Goal: Task Accomplishment & Management: Manage account settings

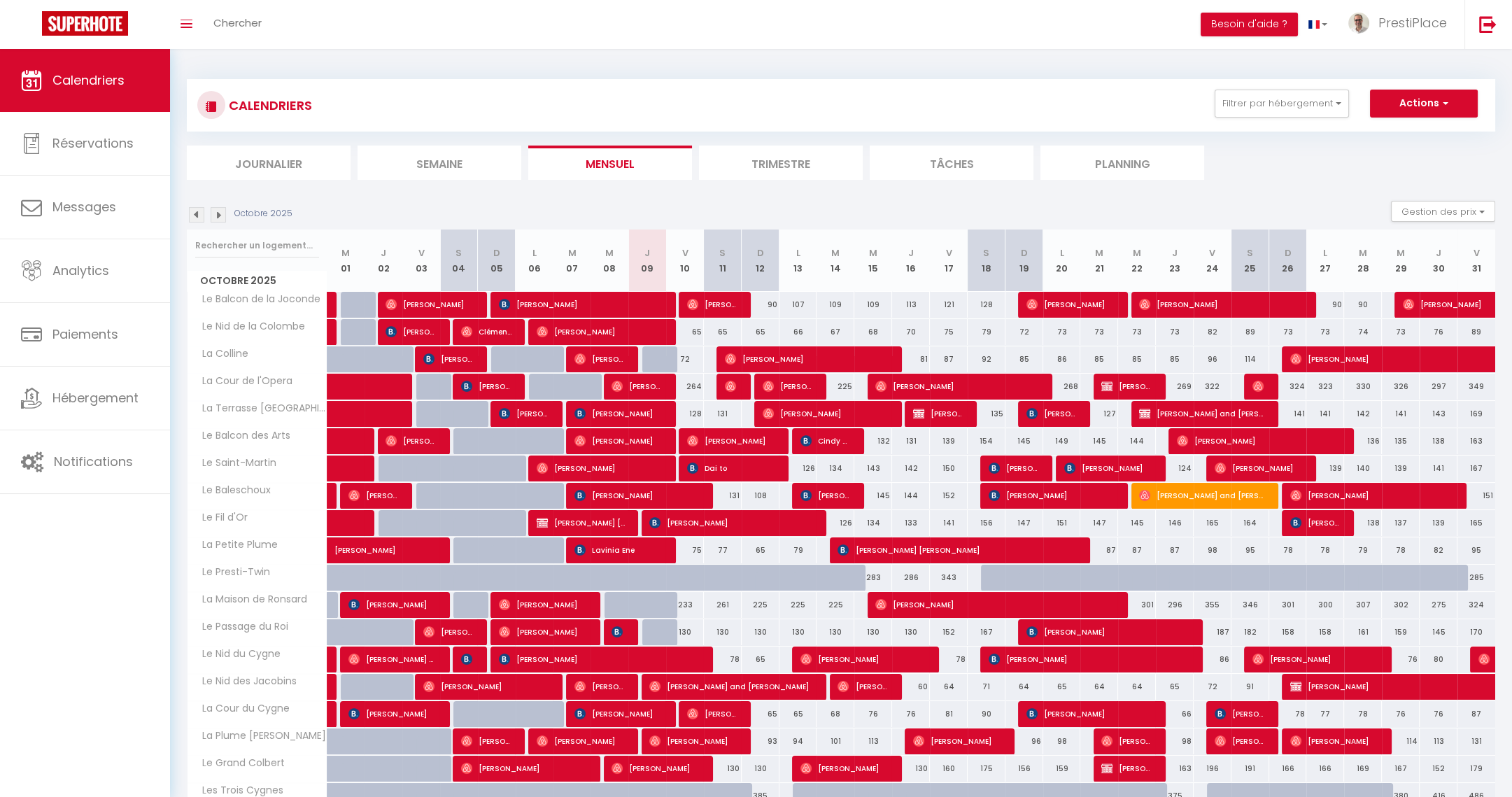
scroll to position [129, 0]
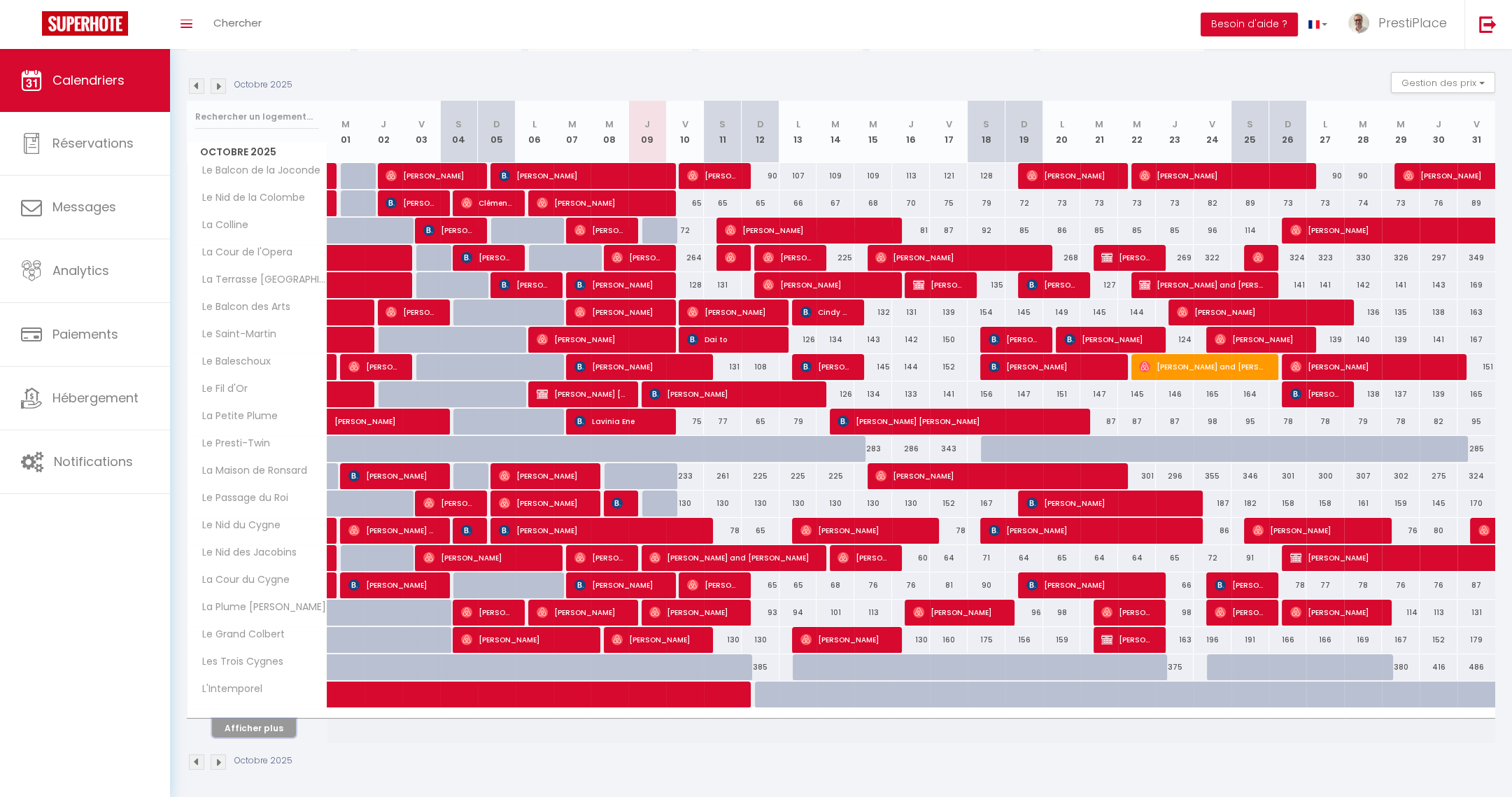
click at [229, 731] on button "Afficher plus" at bounding box center [253, 727] width 84 height 19
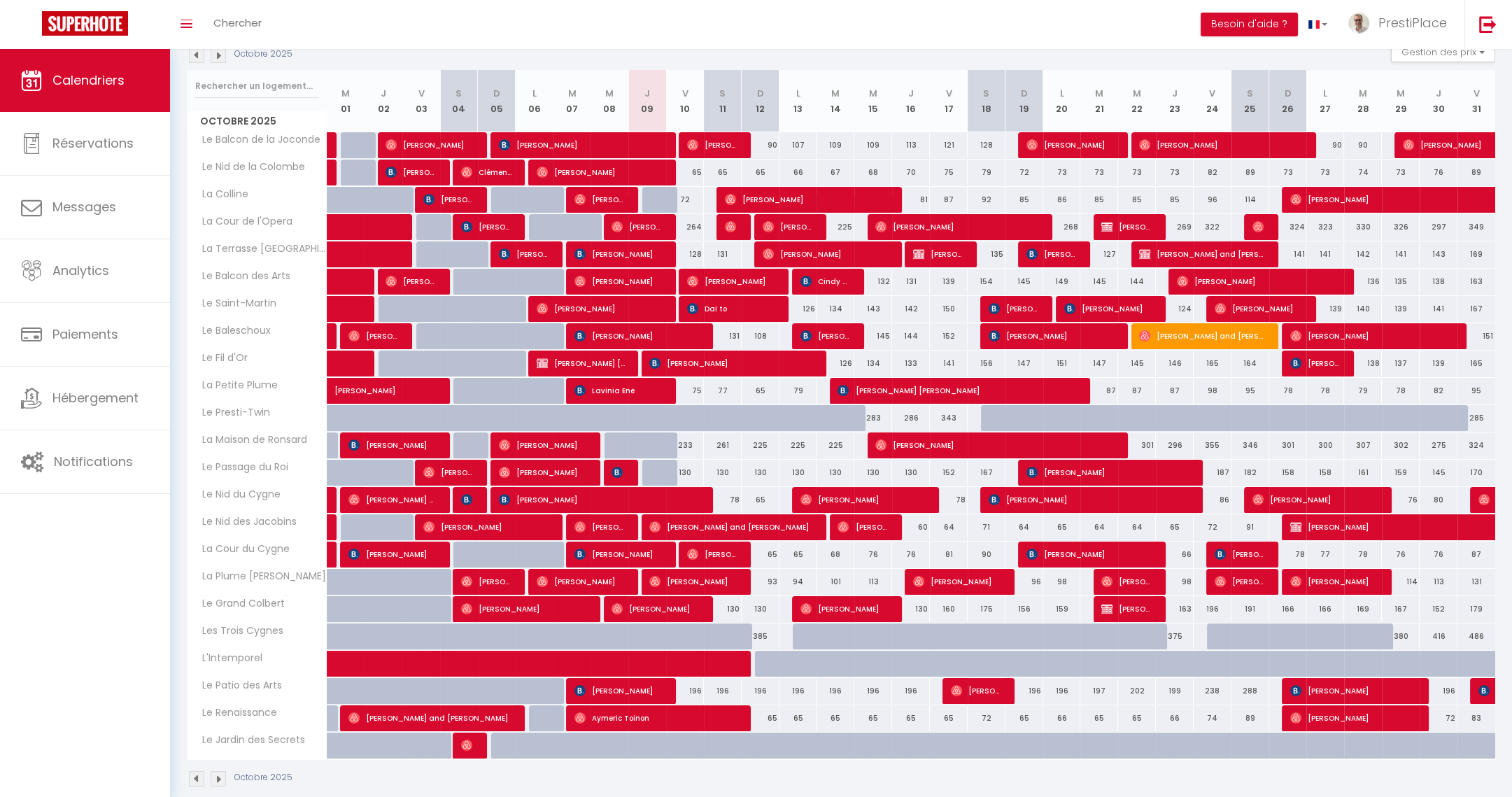
scroll to position [175, 0]
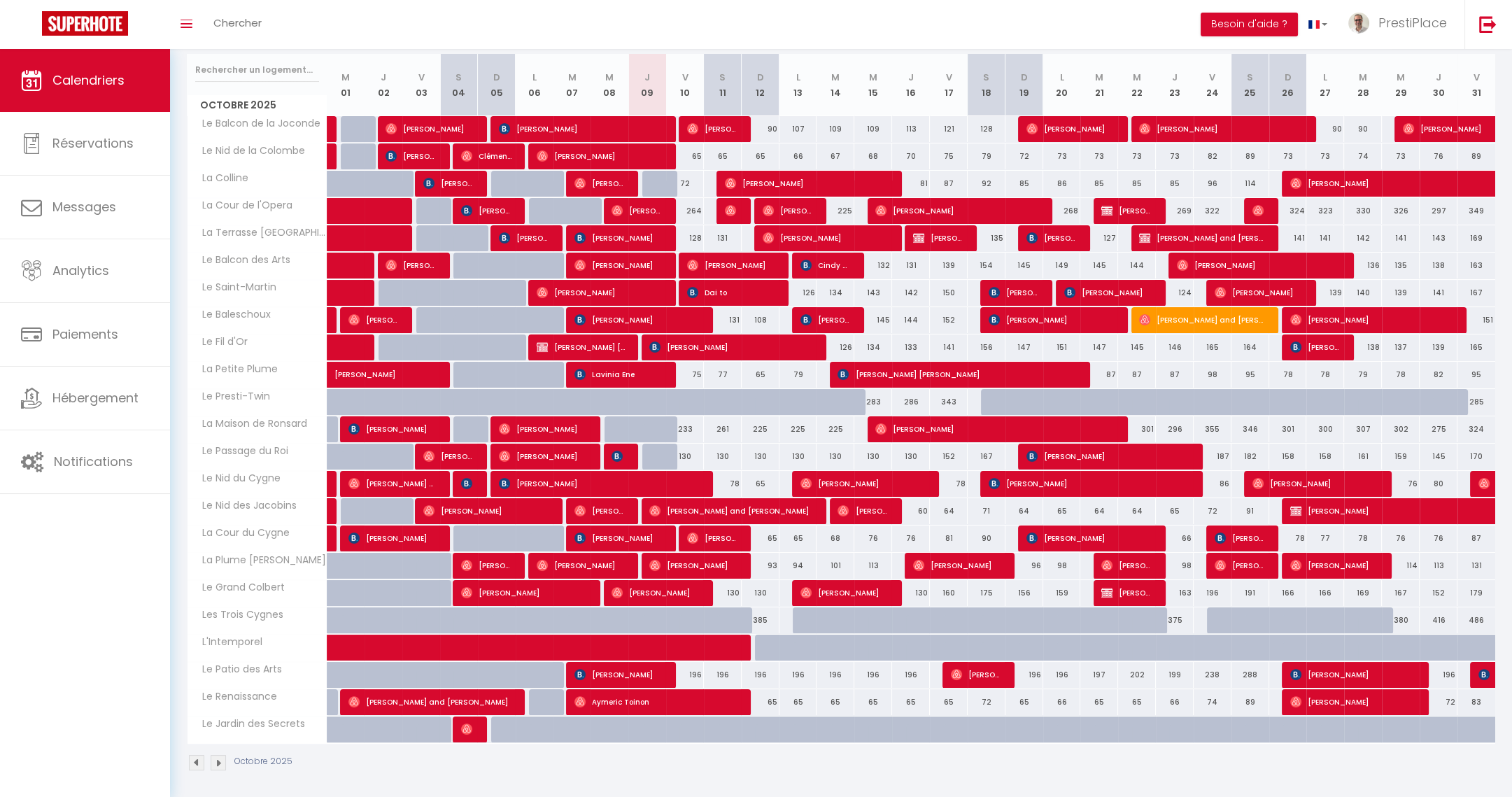
click at [692, 670] on div "196" at bounding box center [685, 675] width 38 height 26
type input "196"
type input "Ven 10 Octobre 2025"
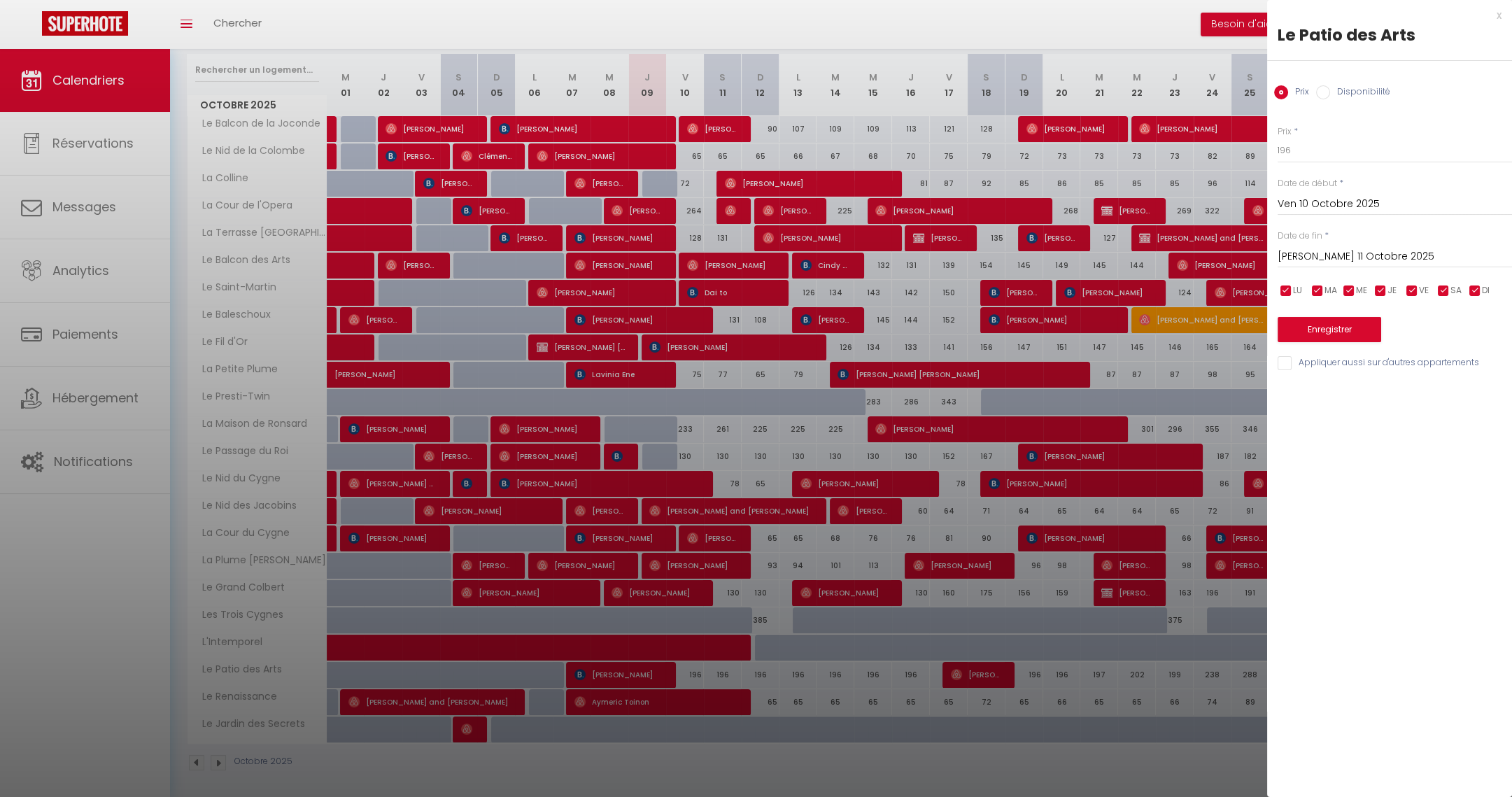
click at [1290, 258] on input "[PERSON_NAME] 11 Octobre 2025" at bounding box center [1394, 256] width 235 height 18
click at [1285, 398] on span "12" at bounding box center [1293, 392] width 30 height 28
type input "Dim 12 Octobre 2025"
click at [1320, 96] on input "Disponibilité" at bounding box center [1323, 92] width 14 height 14
radio input "true"
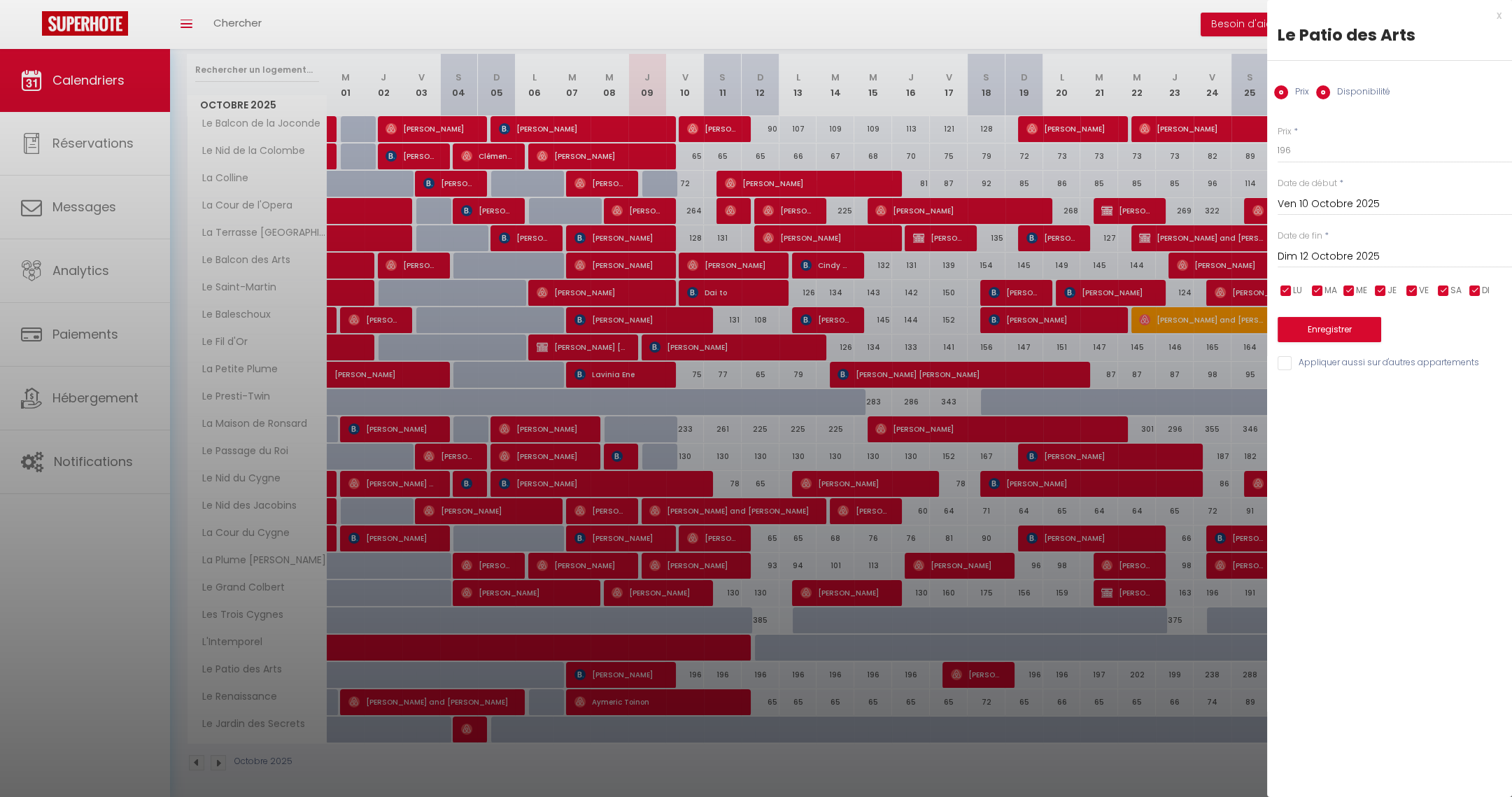
radio input "false"
click at [1320, 145] on select "Disponible Indisponible" at bounding box center [1394, 151] width 235 height 27
select select "0"
click at [1277, 138] on select "Disponible Indisponible" at bounding box center [1394, 151] width 235 height 27
click at [1323, 330] on button "Enregistrer" at bounding box center [1329, 330] width 104 height 25
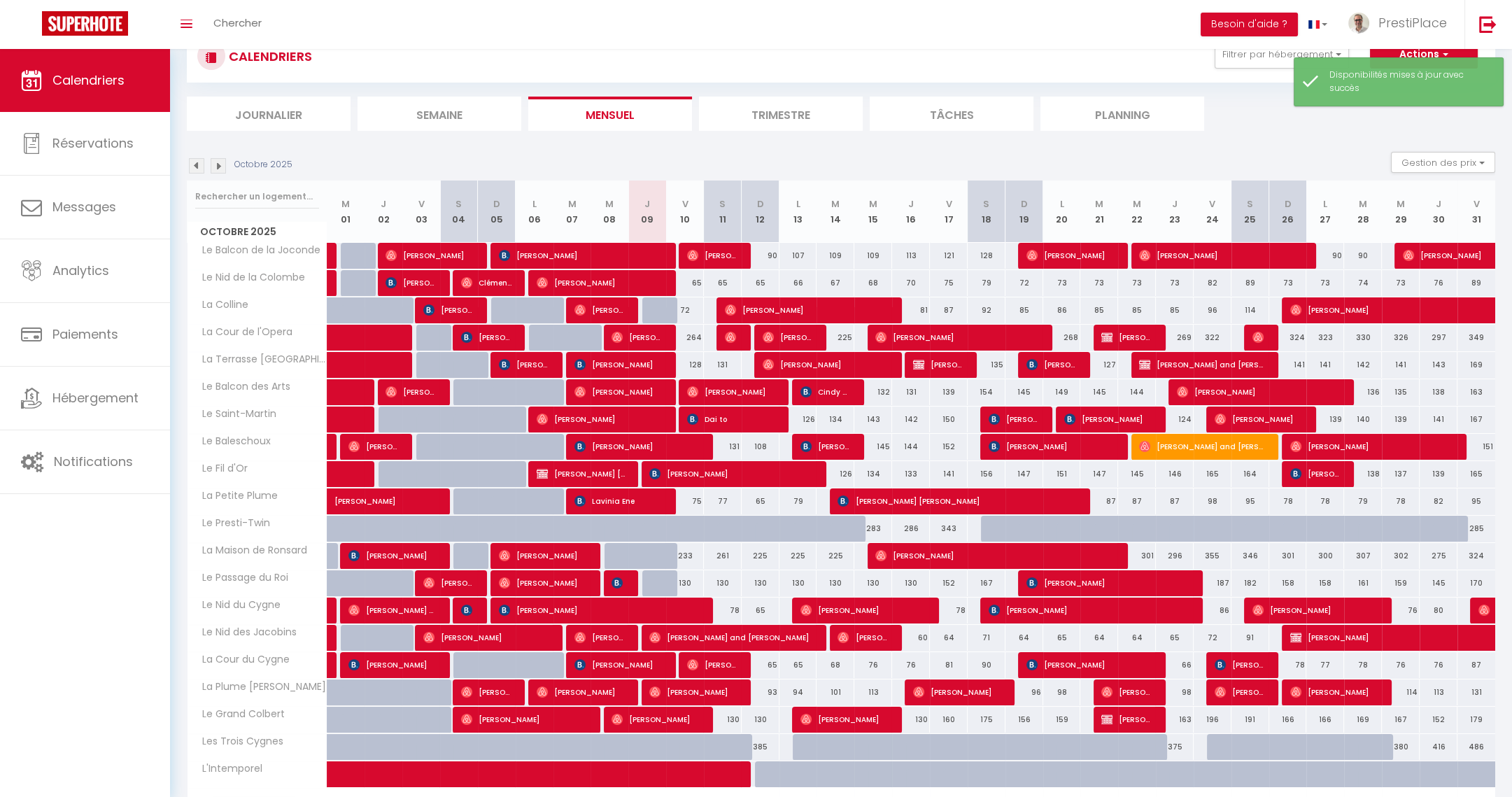
scroll to position [129, 0]
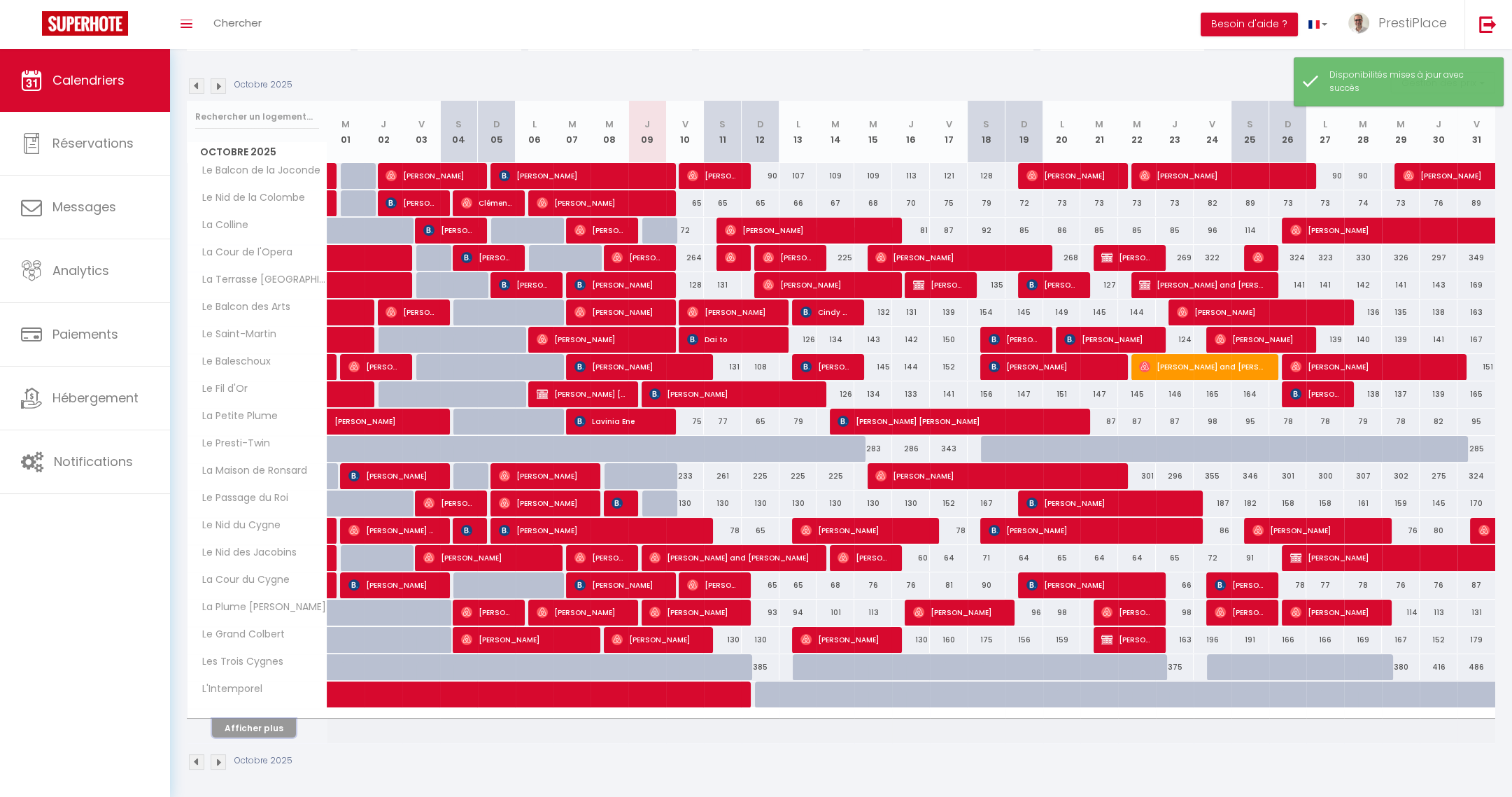
drag, startPoint x: 254, startPoint y: 727, endPoint x: 282, endPoint y: 693, distance: 44.0
click at [255, 728] on button "Afficher plus" at bounding box center [253, 727] width 84 height 19
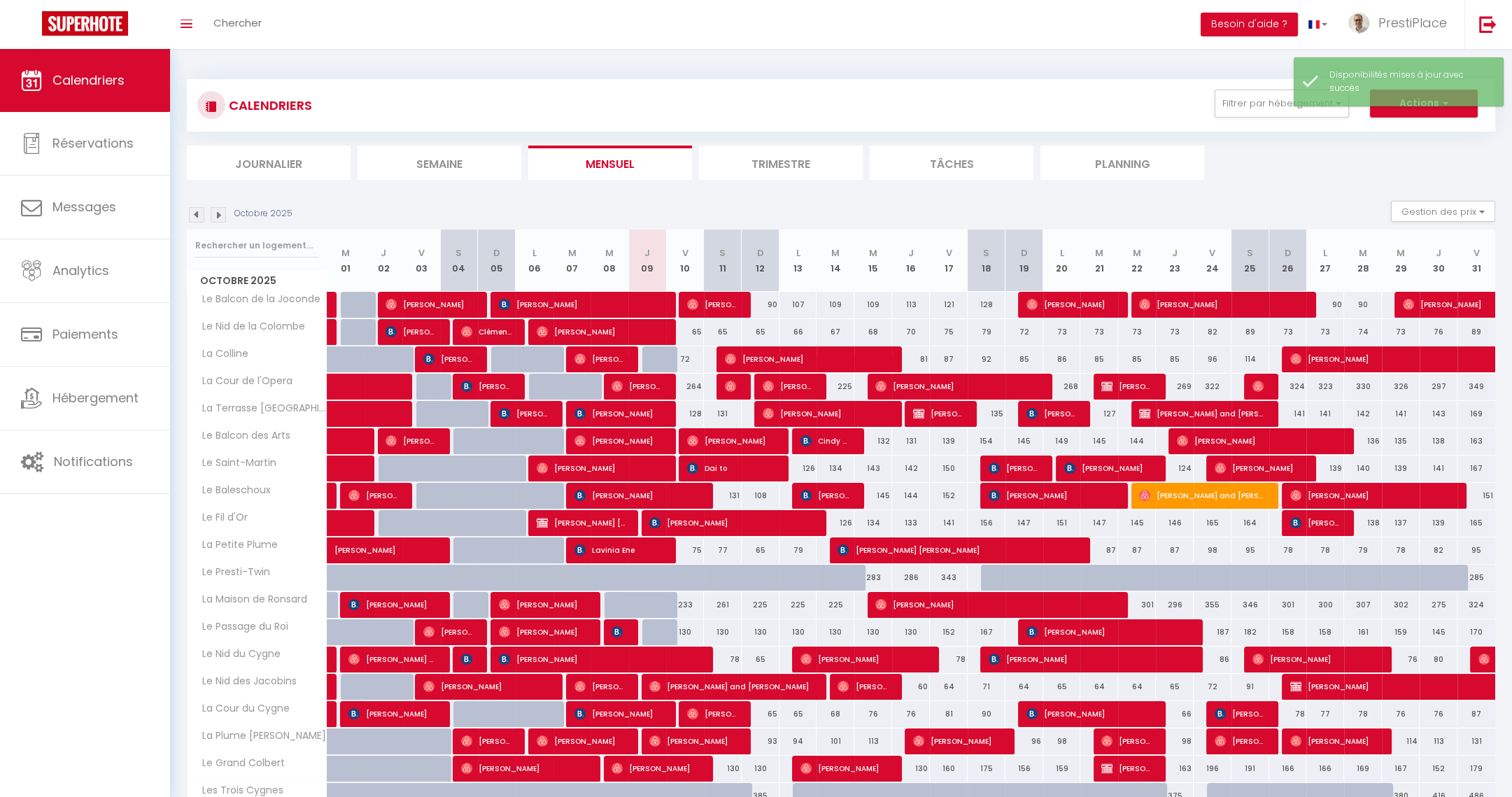
scroll to position [175, 0]
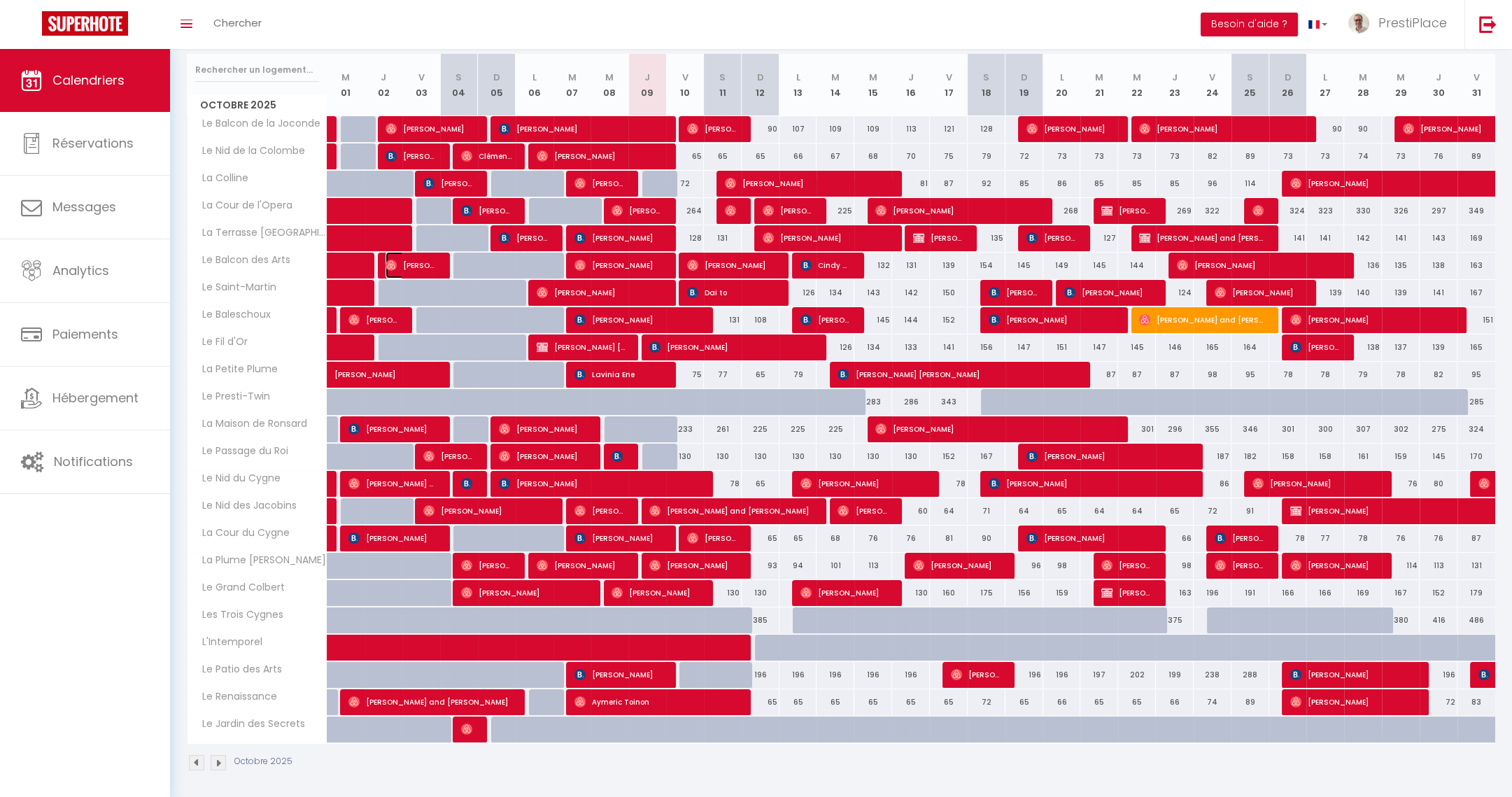
click at [412, 265] on span "[PERSON_NAME]" at bounding box center [411, 265] width 50 height 27
select select "OK"
select select "0"
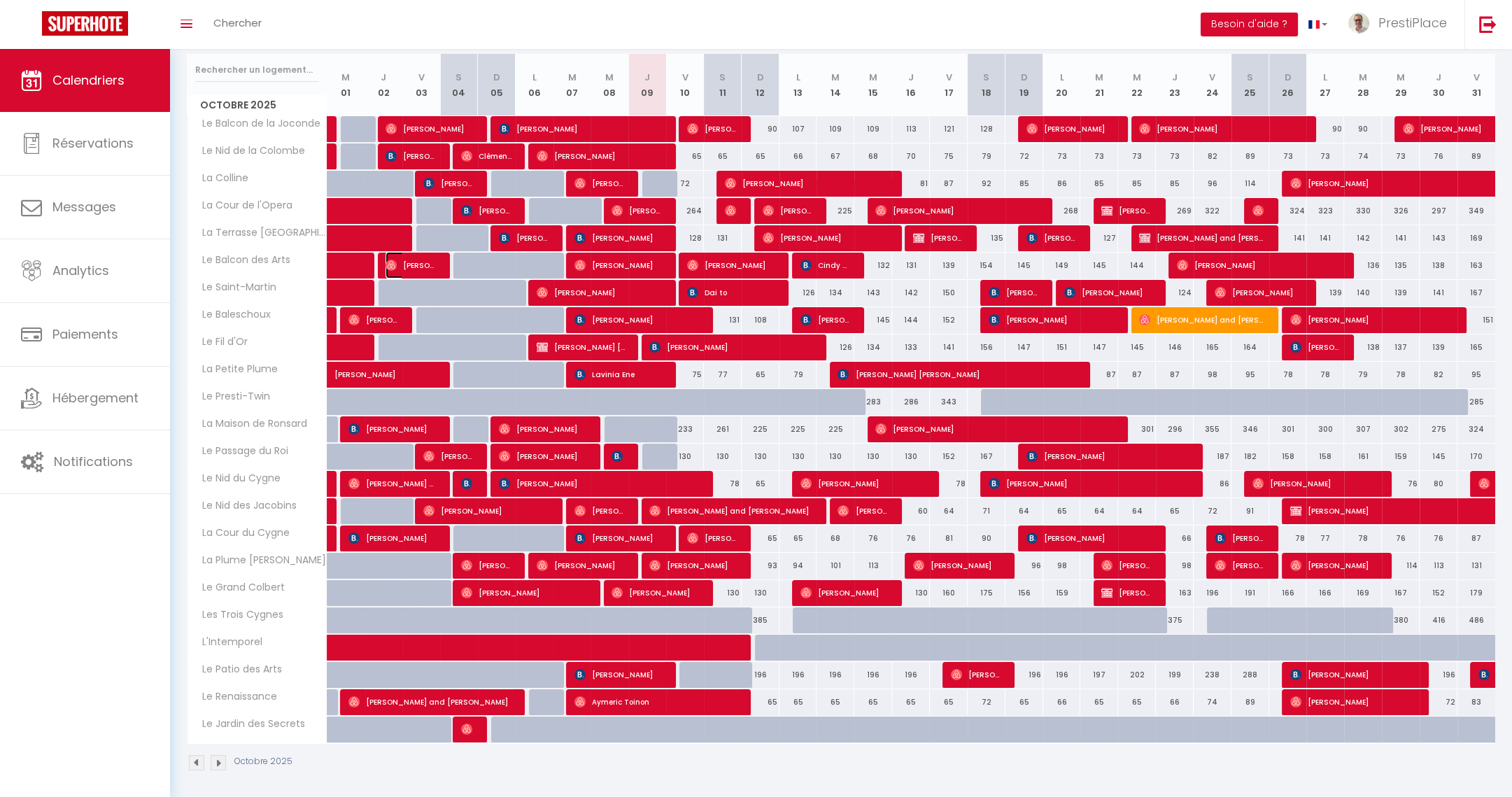
select select "1"
select select
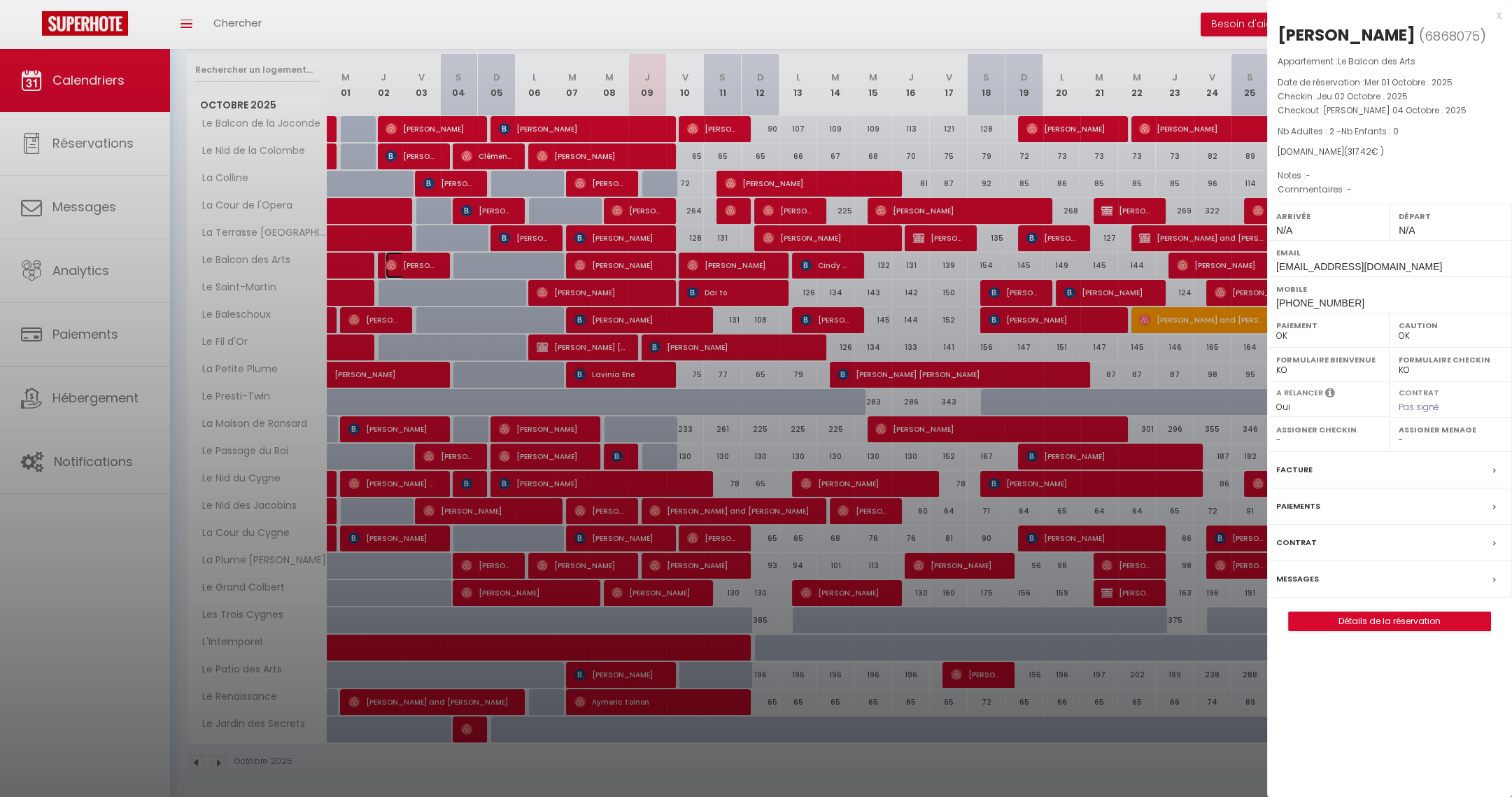
scroll to position [71, 0]
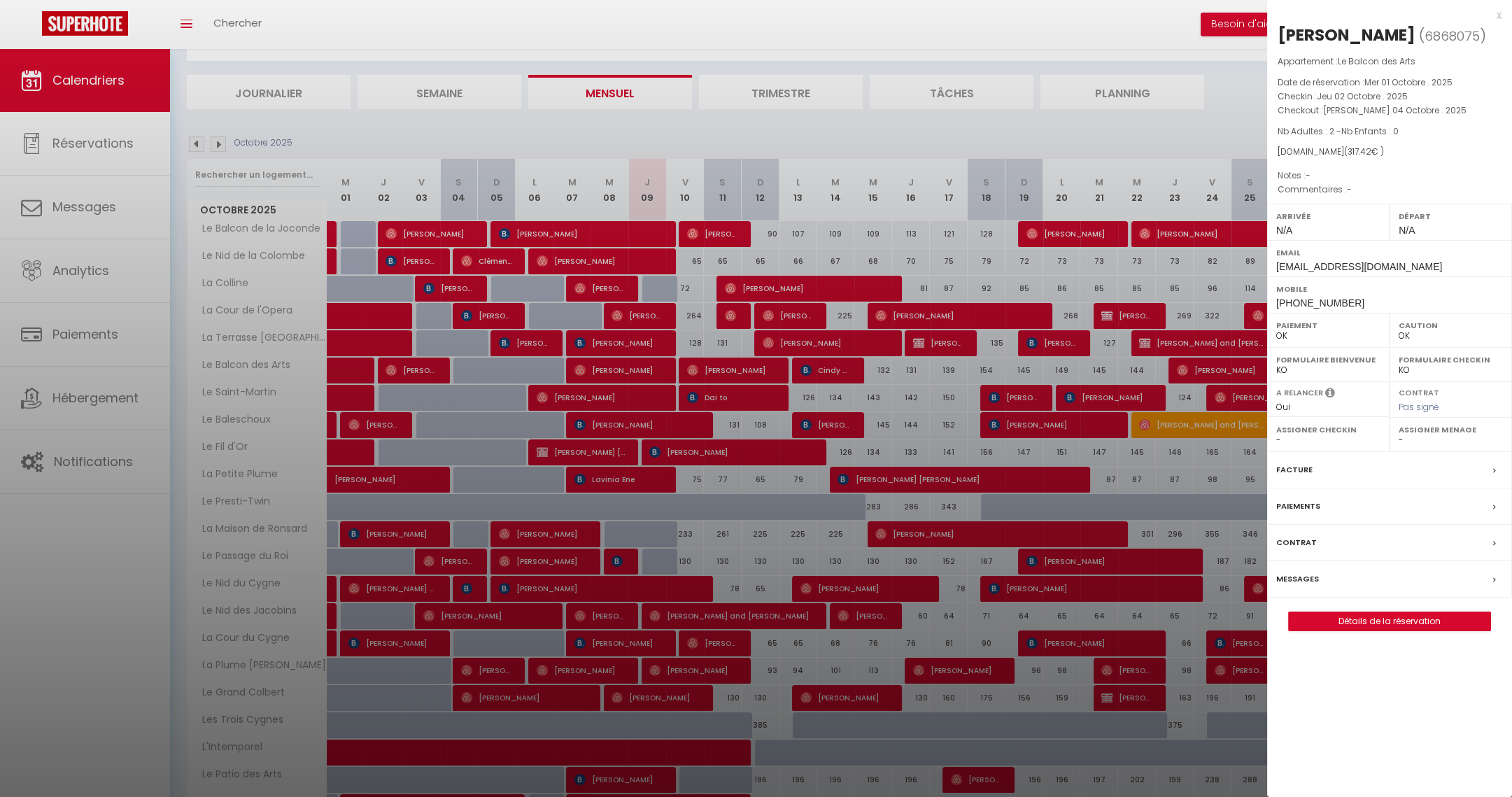
click at [200, 139] on div at bounding box center [756, 398] width 1512 height 797
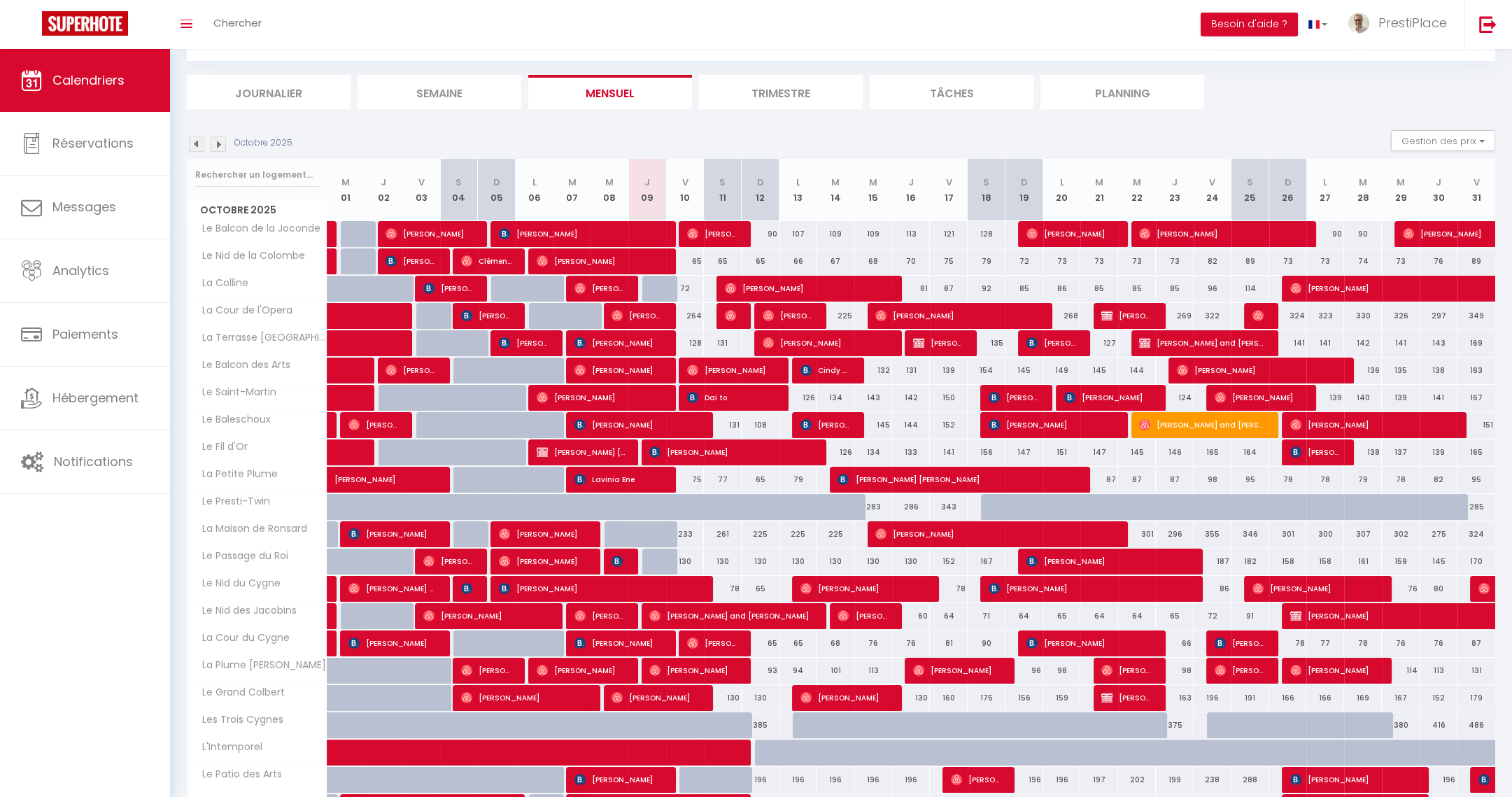
click at [195, 140] on img at bounding box center [196, 144] width 15 height 15
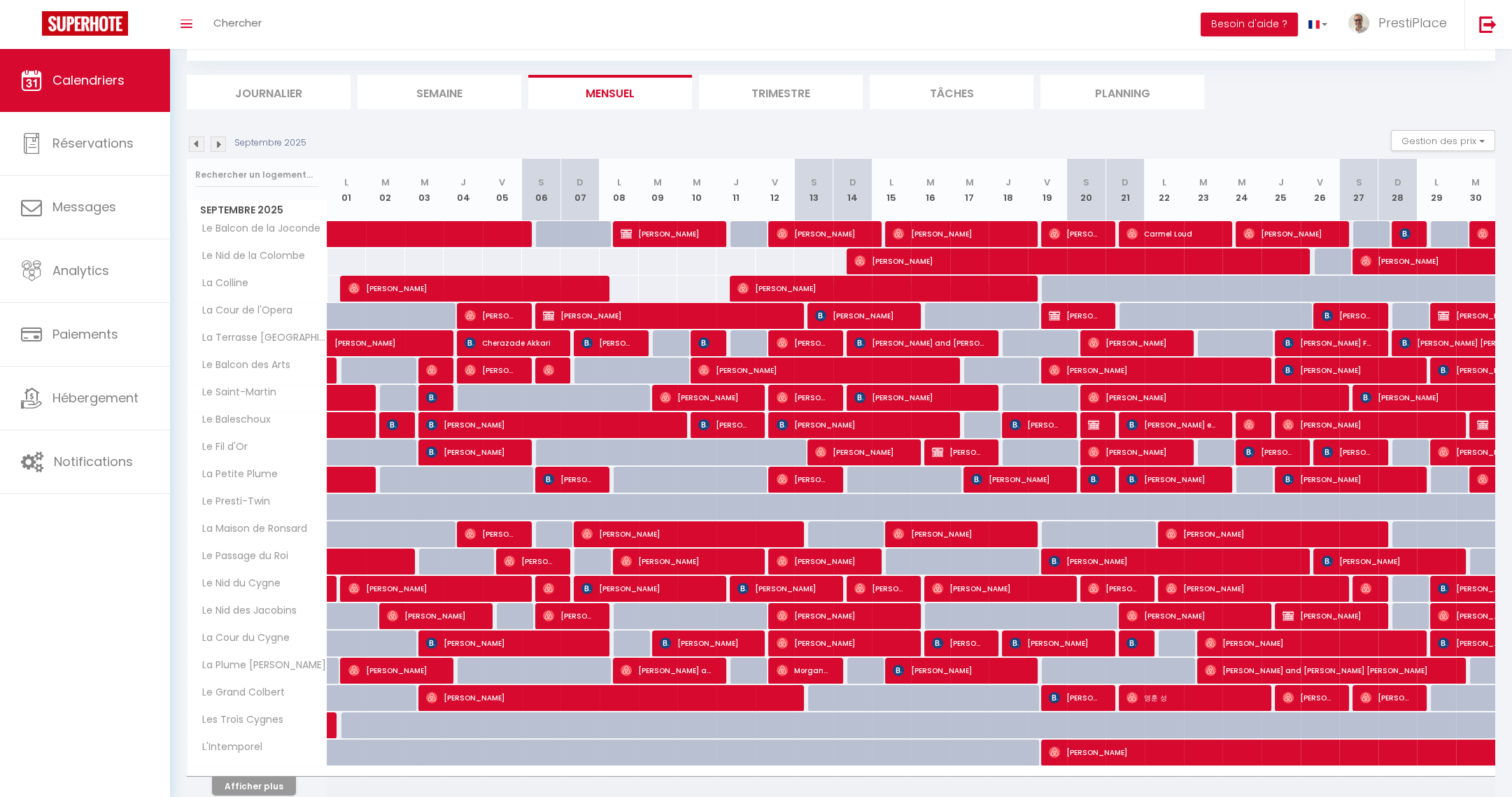
click at [197, 145] on img at bounding box center [196, 144] width 15 height 15
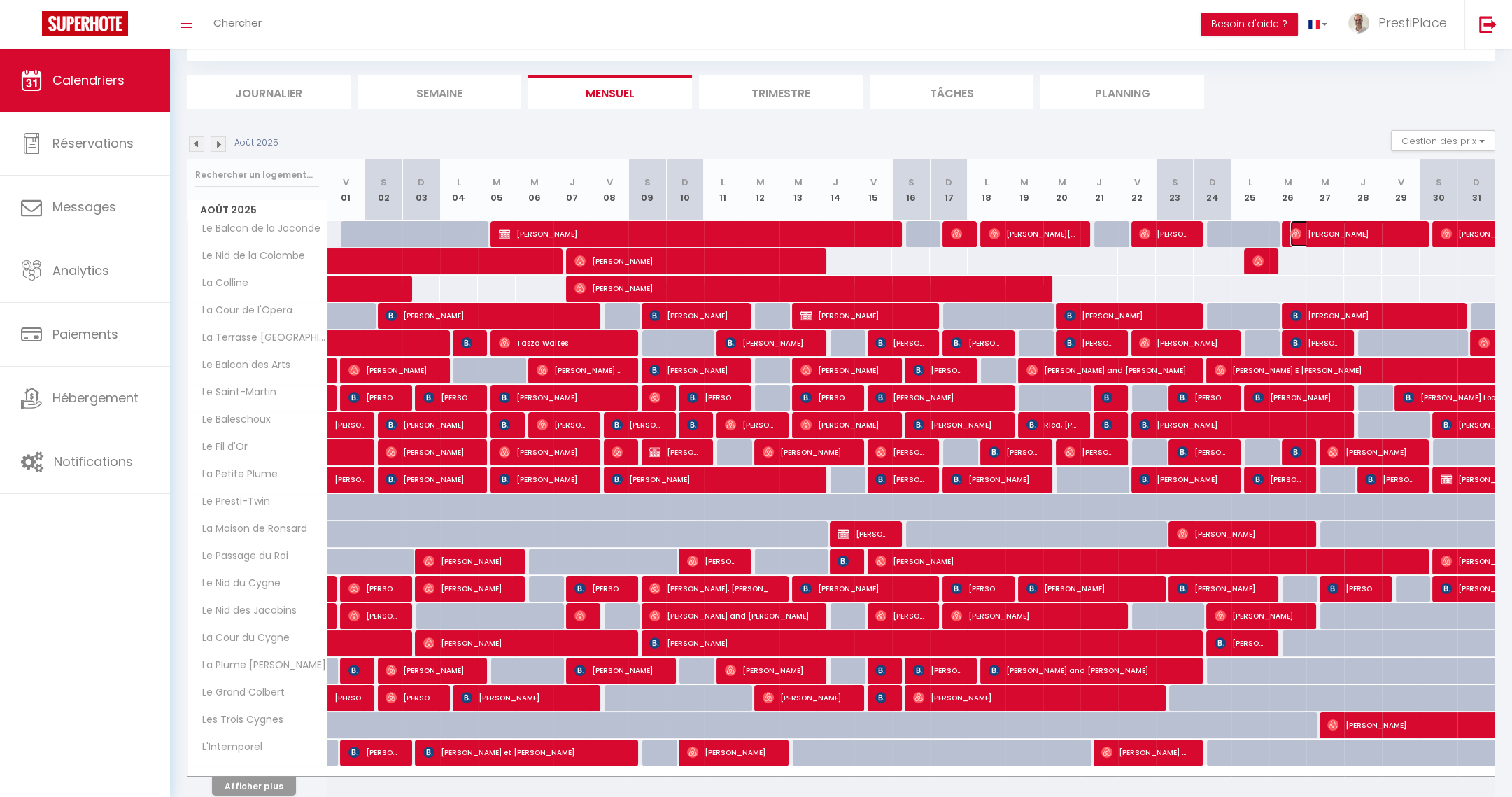
click at [1345, 237] on span "[PERSON_NAME]" at bounding box center [1353, 234] width 126 height 27
